Goal: Transaction & Acquisition: Purchase product/service

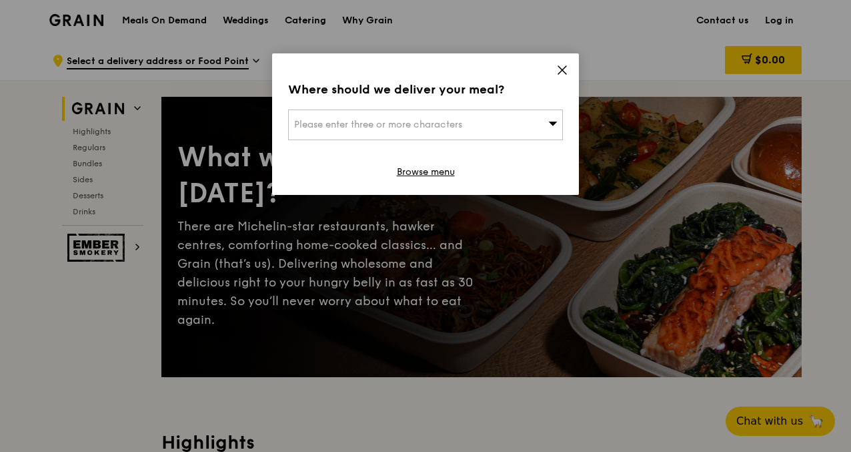
click at [563, 65] on icon at bounding box center [563, 70] width 12 height 12
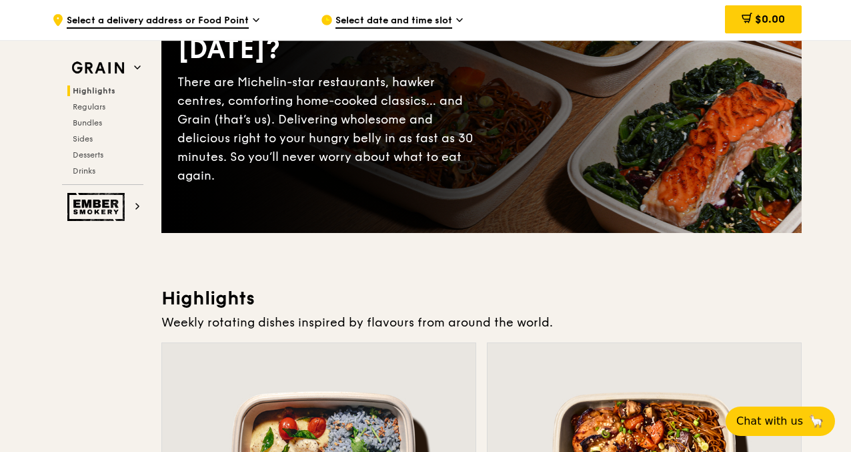
scroll to position [144, 0]
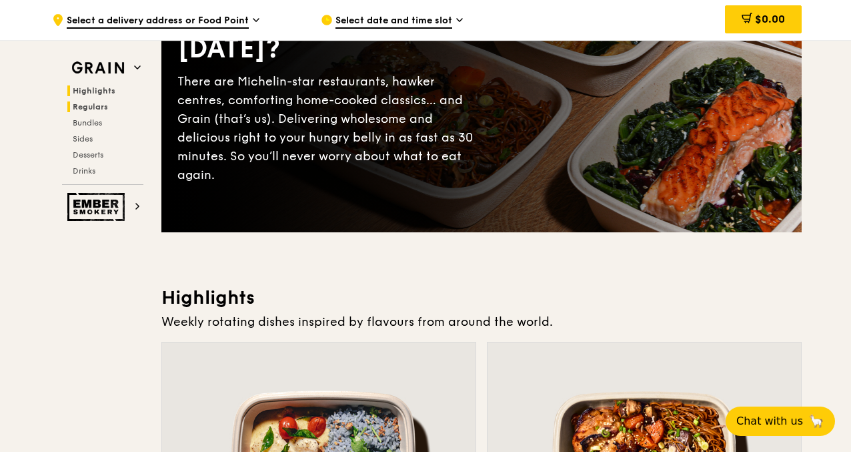
click at [96, 106] on span "Regulars" at bounding box center [90, 106] width 35 height 9
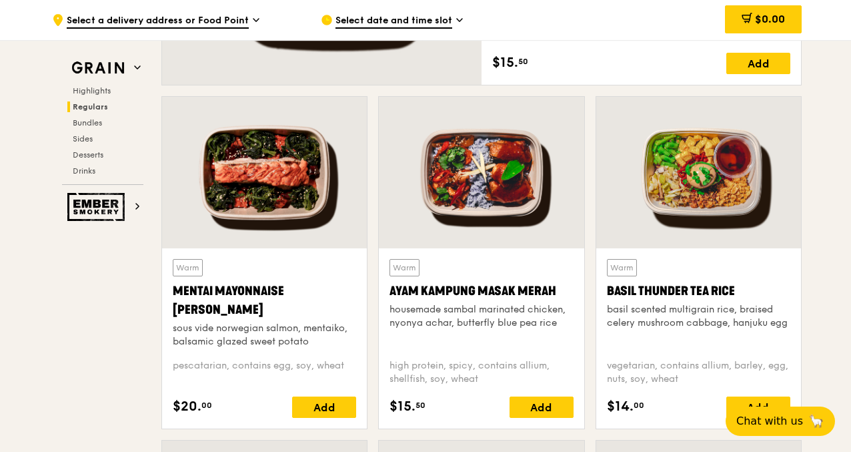
scroll to position [1123, 0]
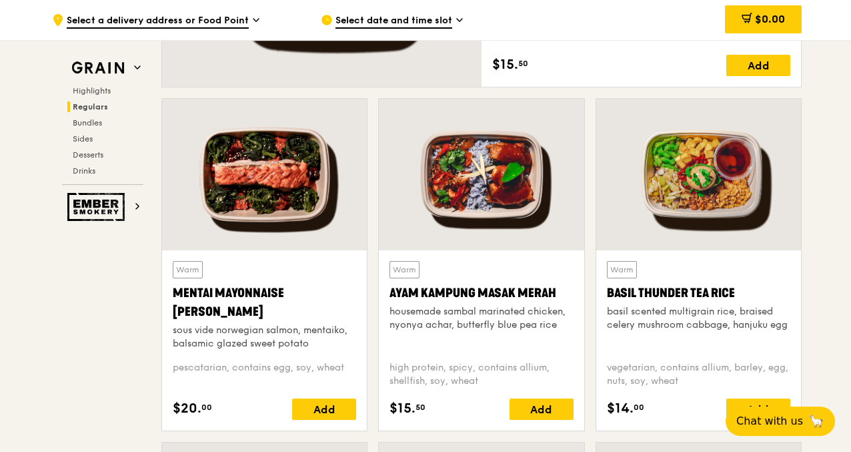
click at [717, 179] on div at bounding box center [699, 174] width 205 height 151
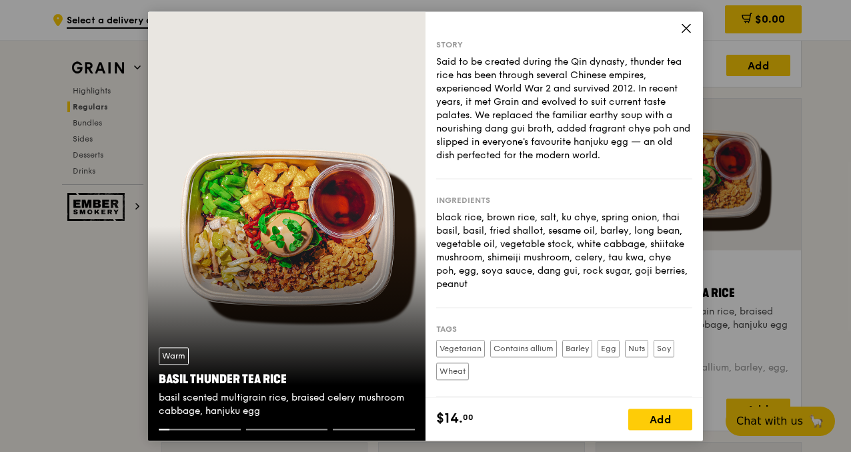
click at [689, 29] on icon at bounding box center [687, 28] width 12 height 12
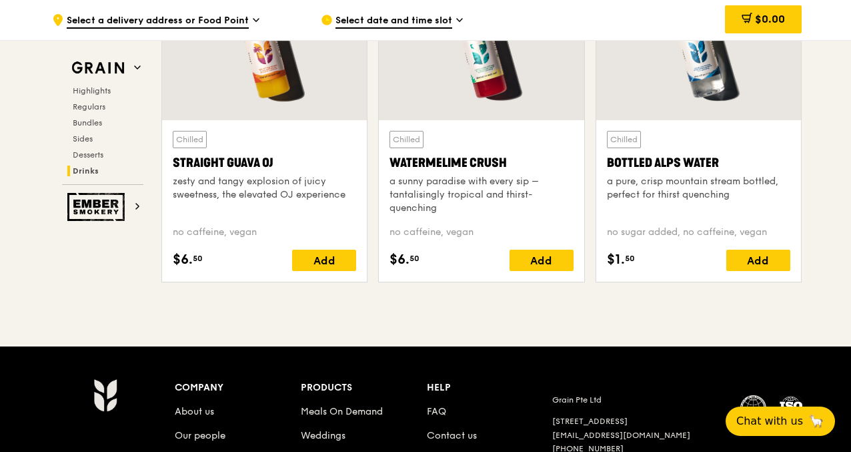
scroll to position [5563, 0]
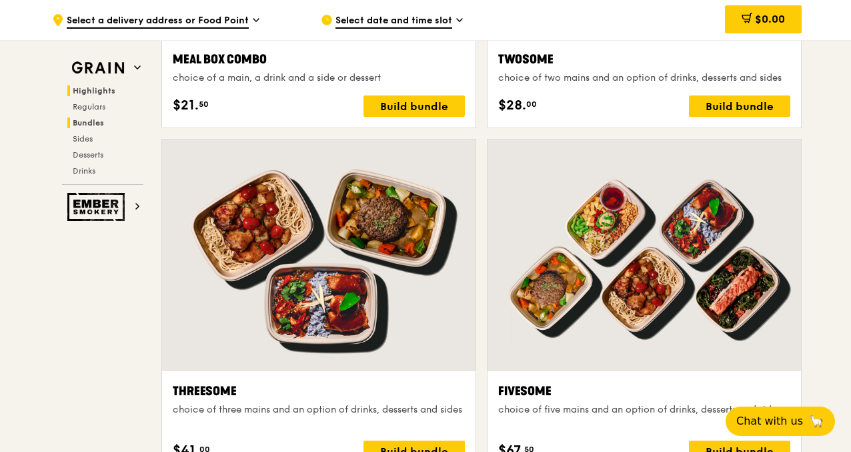
click at [96, 89] on span "Highlights" at bounding box center [94, 90] width 43 height 9
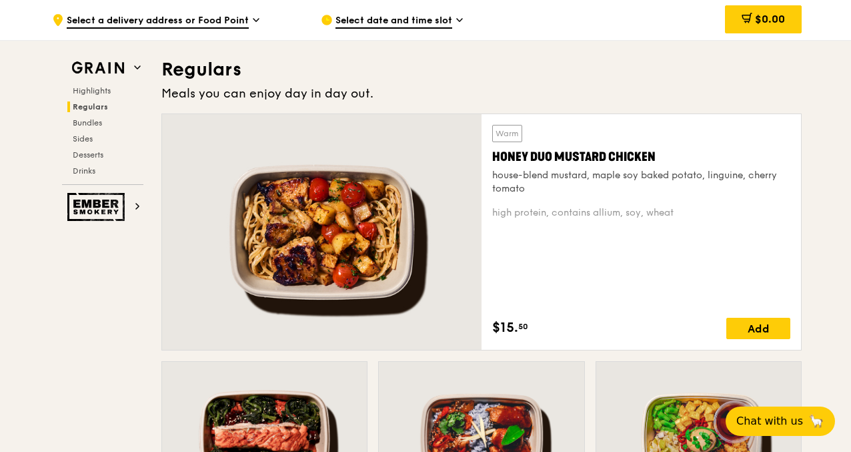
scroll to position [871, 0]
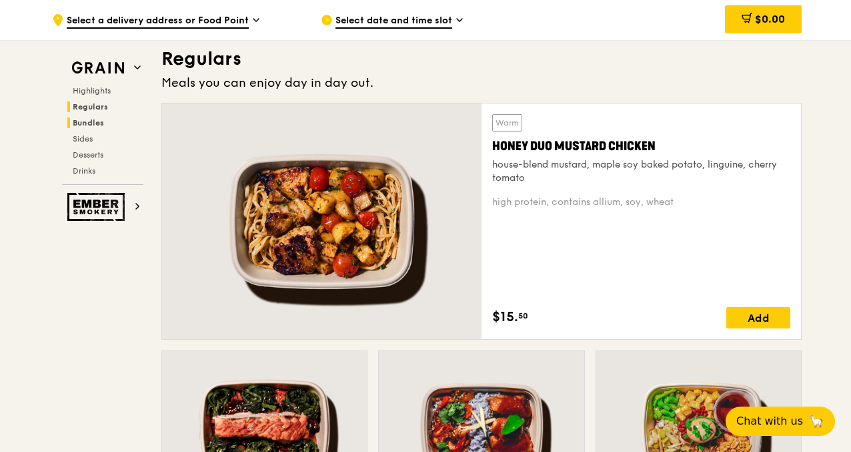
click at [94, 121] on span "Bundles" at bounding box center [88, 122] width 31 height 9
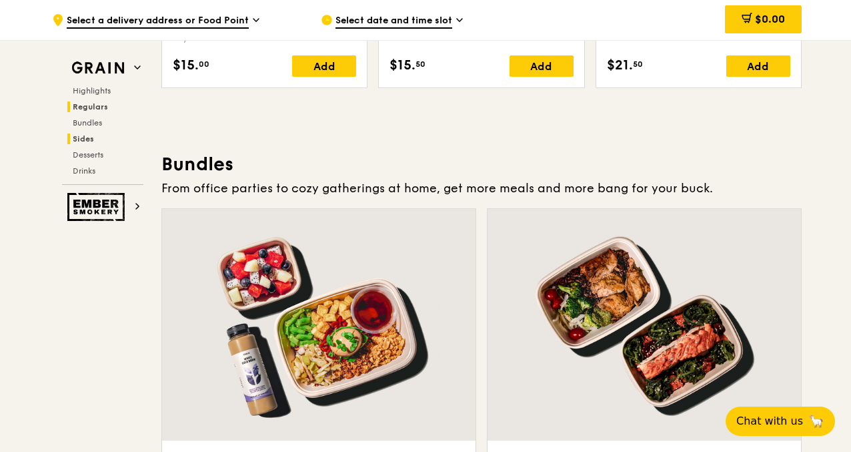
click at [83, 138] on span "Sides" at bounding box center [83, 138] width 21 height 9
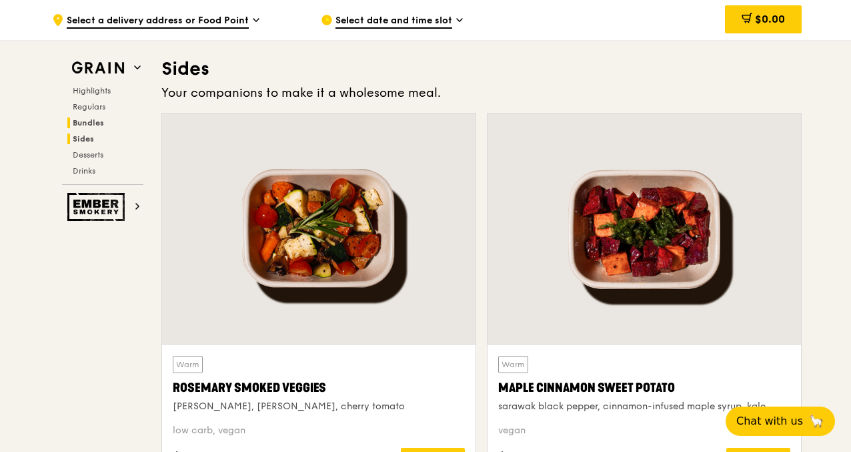
scroll to position [2960, 0]
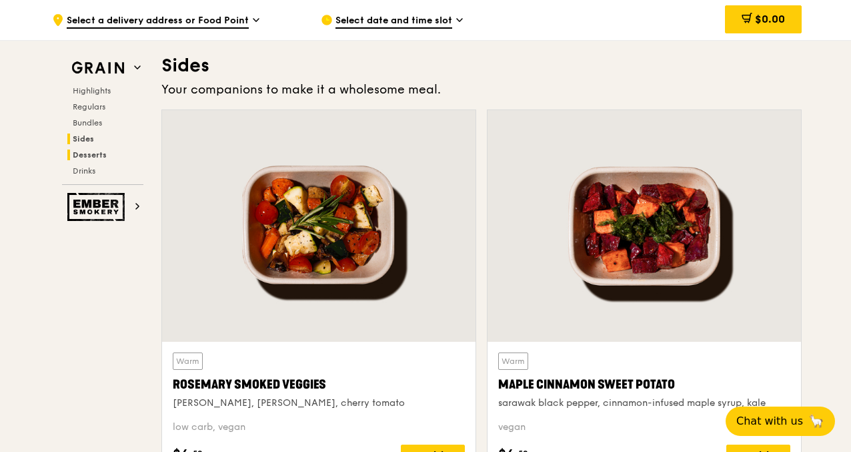
click at [83, 152] on span "Desserts" at bounding box center [90, 154] width 34 height 9
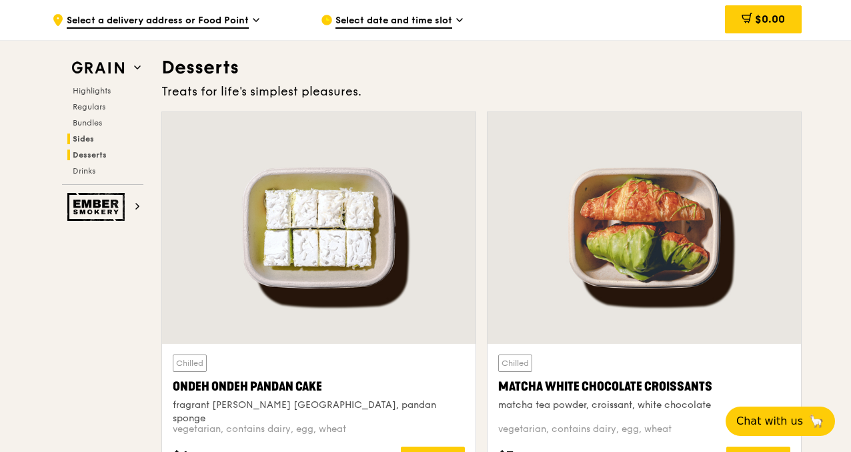
scroll to position [3791, 0]
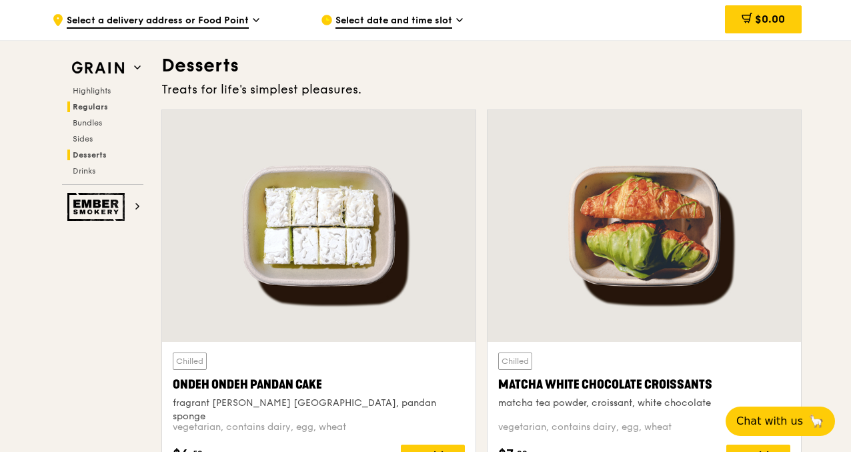
click at [87, 107] on span "Regulars" at bounding box center [90, 106] width 35 height 9
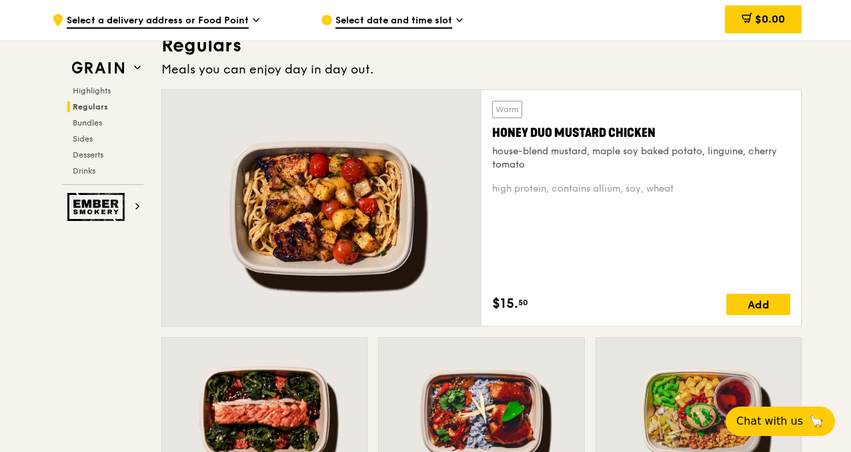
scroll to position [892, 0]
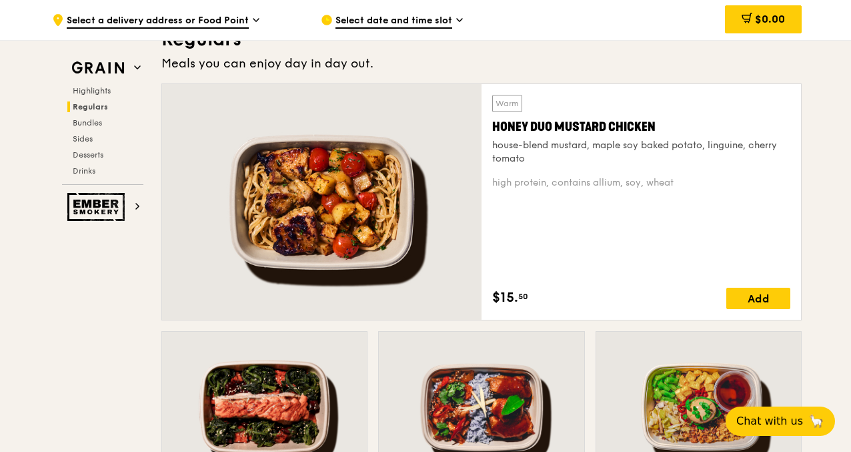
click at [397, 159] on div at bounding box center [322, 202] width 320 height 236
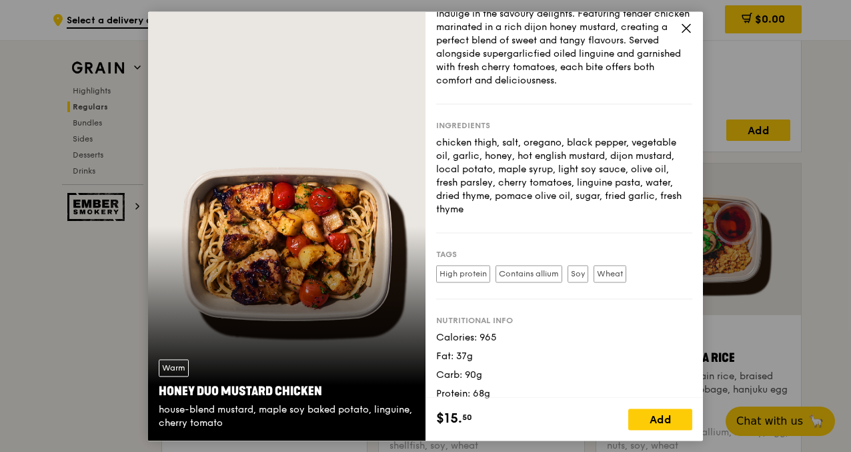
scroll to position [0, 0]
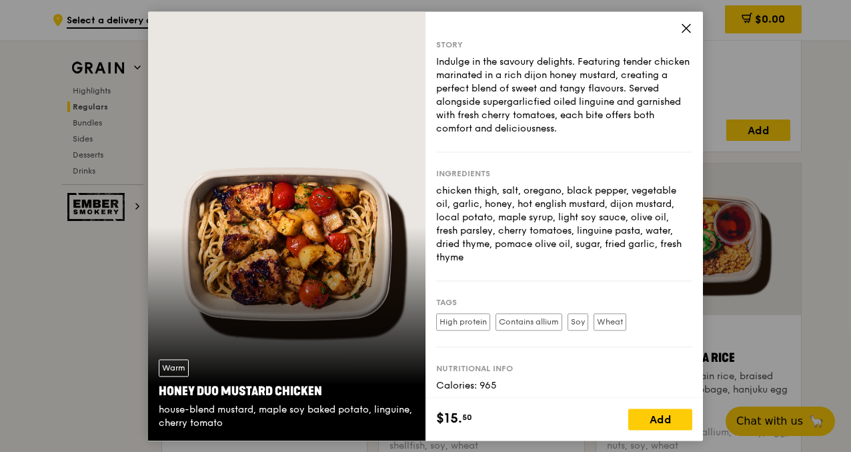
click at [686, 26] on icon at bounding box center [687, 28] width 12 height 12
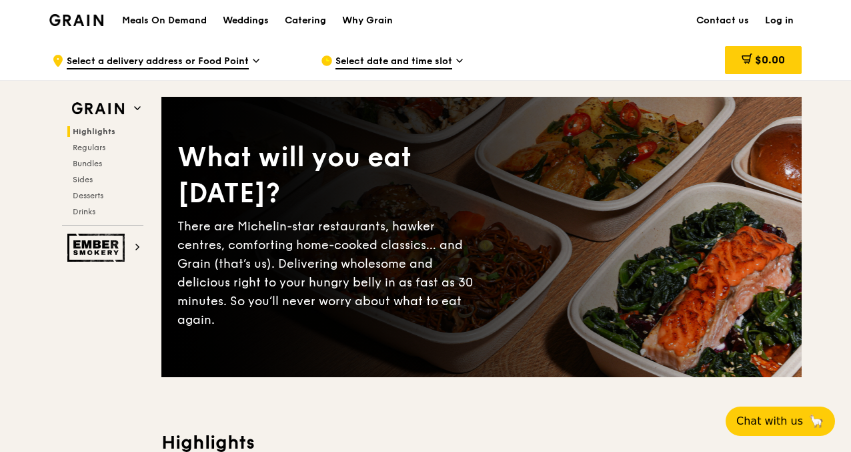
click at [157, 21] on h1 "Meals On Demand" at bounding box center [164, 20] width 85 height 13
click at [250, 19] on div "Weddings" at bounding box center [246, 21] width 46 height 40
click at [156, 21] on h1 "Meals On Demand" at bounding box center [164, 20] width 85 height 13
